Goal: Navigation & Orientation: Find specific page/section

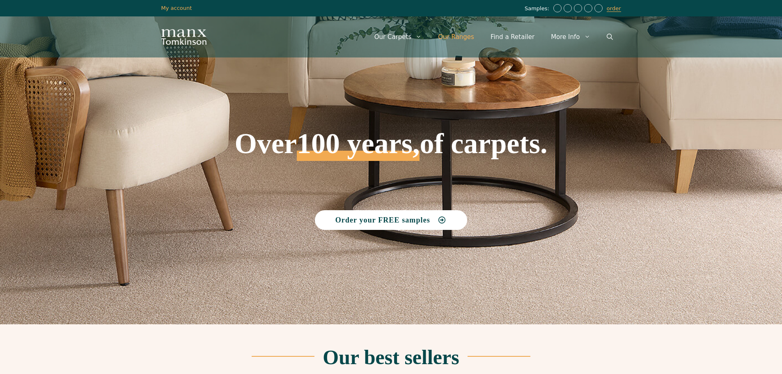
click at [467, 35] on link "Our Ranges" at bounding box center [456, 37] width 53 height 25
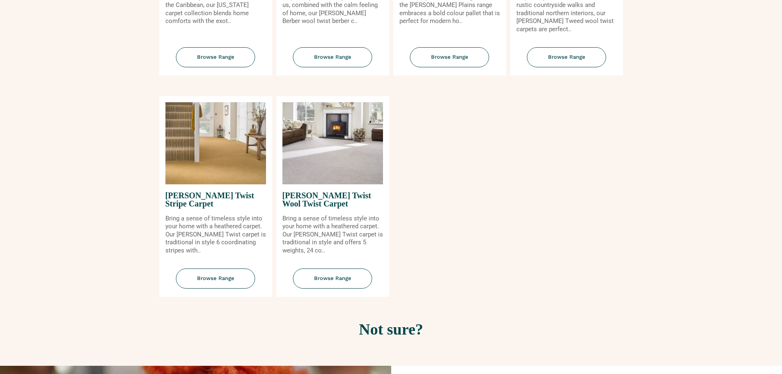
scroll to position [945, 0]
